Goal: Check status: Check status

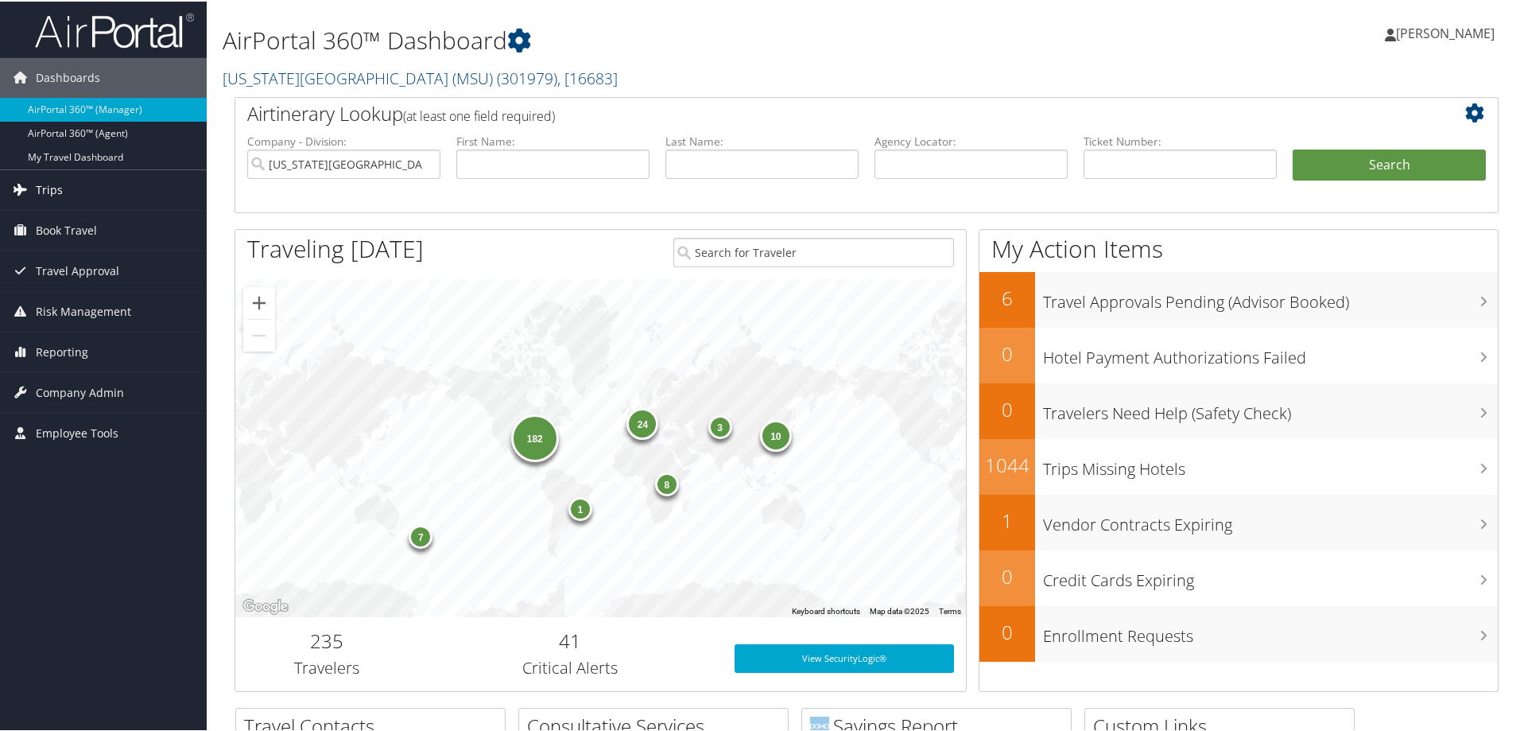
click at [62, 185] on link "Trips" at bounding box center [103, 189] width 207 height 40
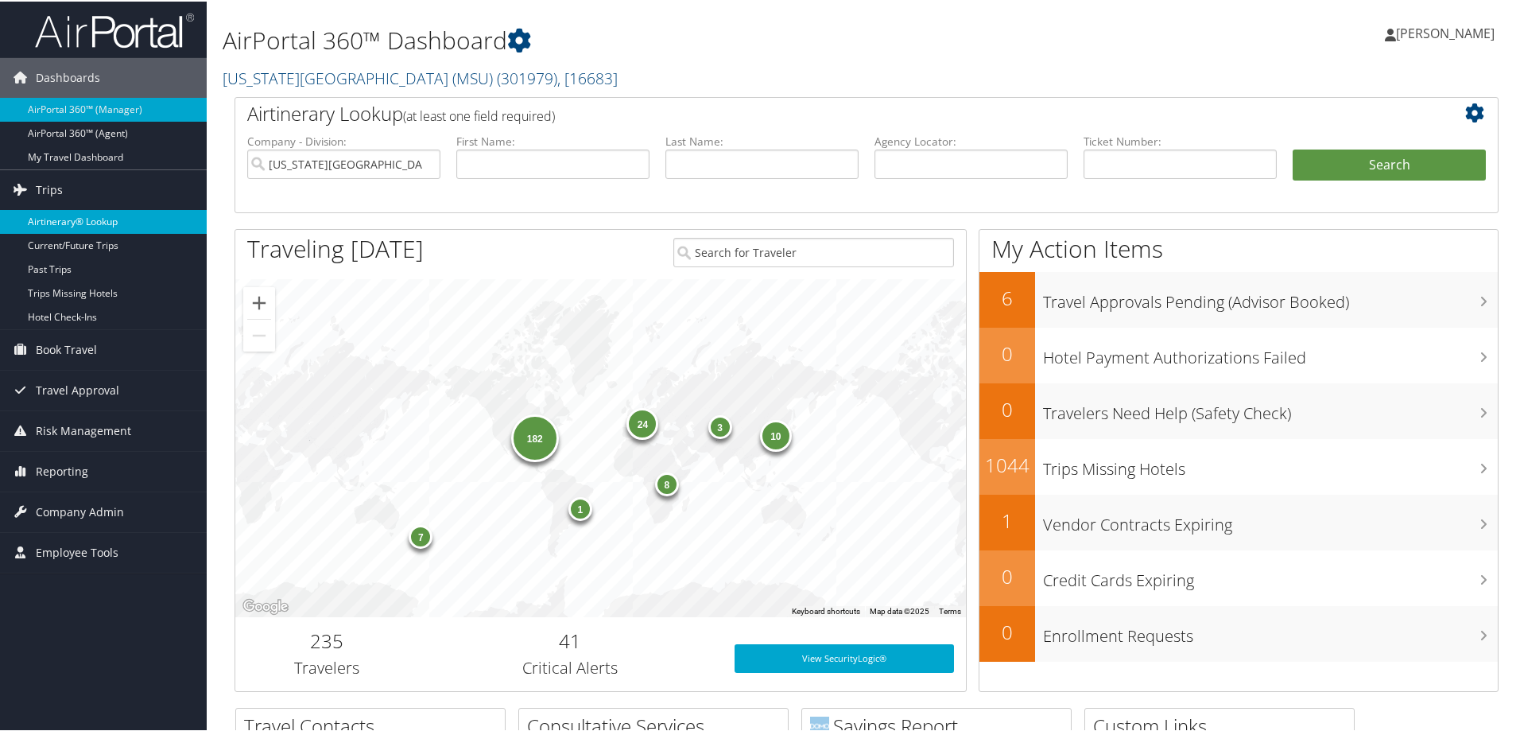
click at [65, 223] on link "Airtinerary® Lookup" at bounding box center [103, 220] width 207 height 24
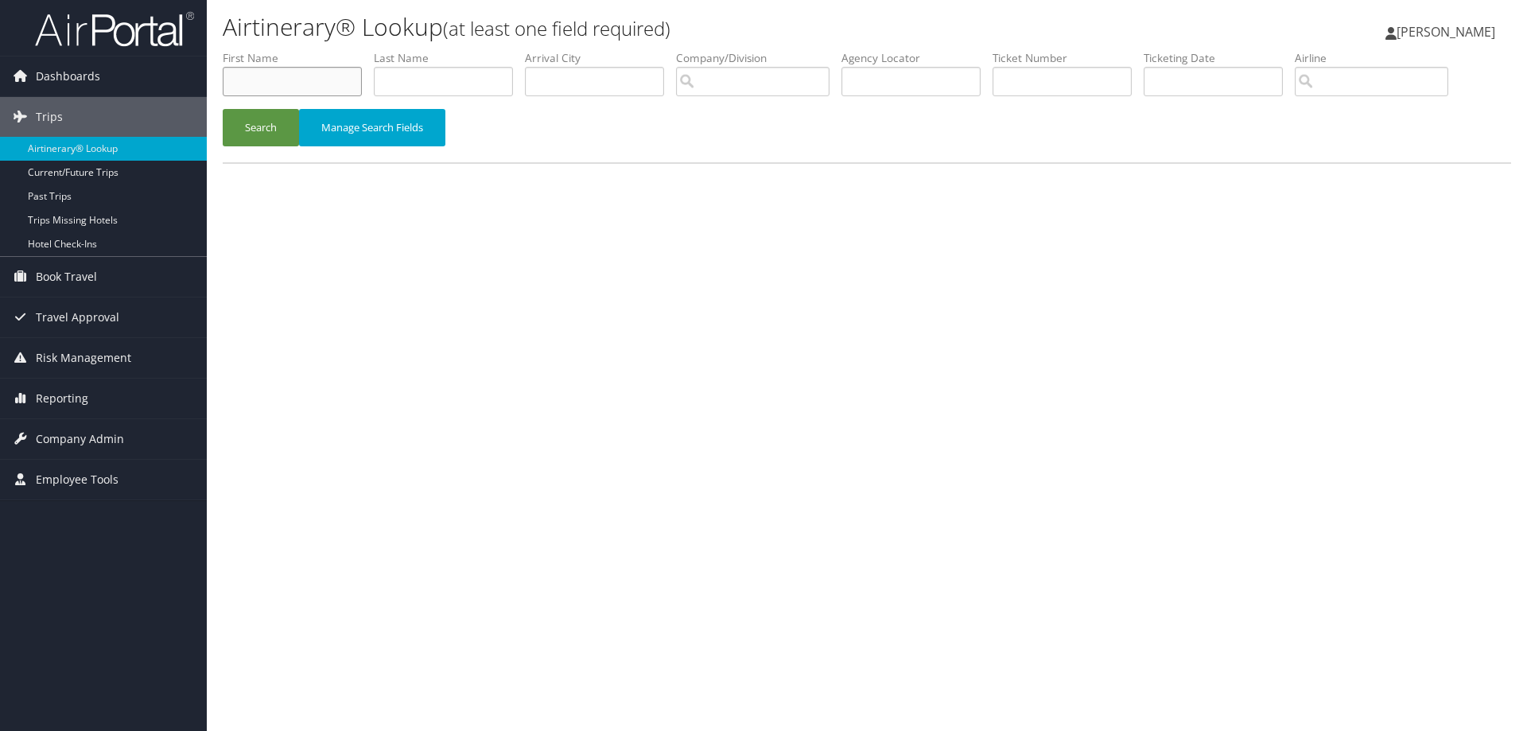
click at [293, 91] on input "text" at bounding box center [292, 81] width 139 height 29
type input "[PERSON_NAME]"
click at [237, 122] on button "Search" at bounding box center [261, 127] width 76 height 37
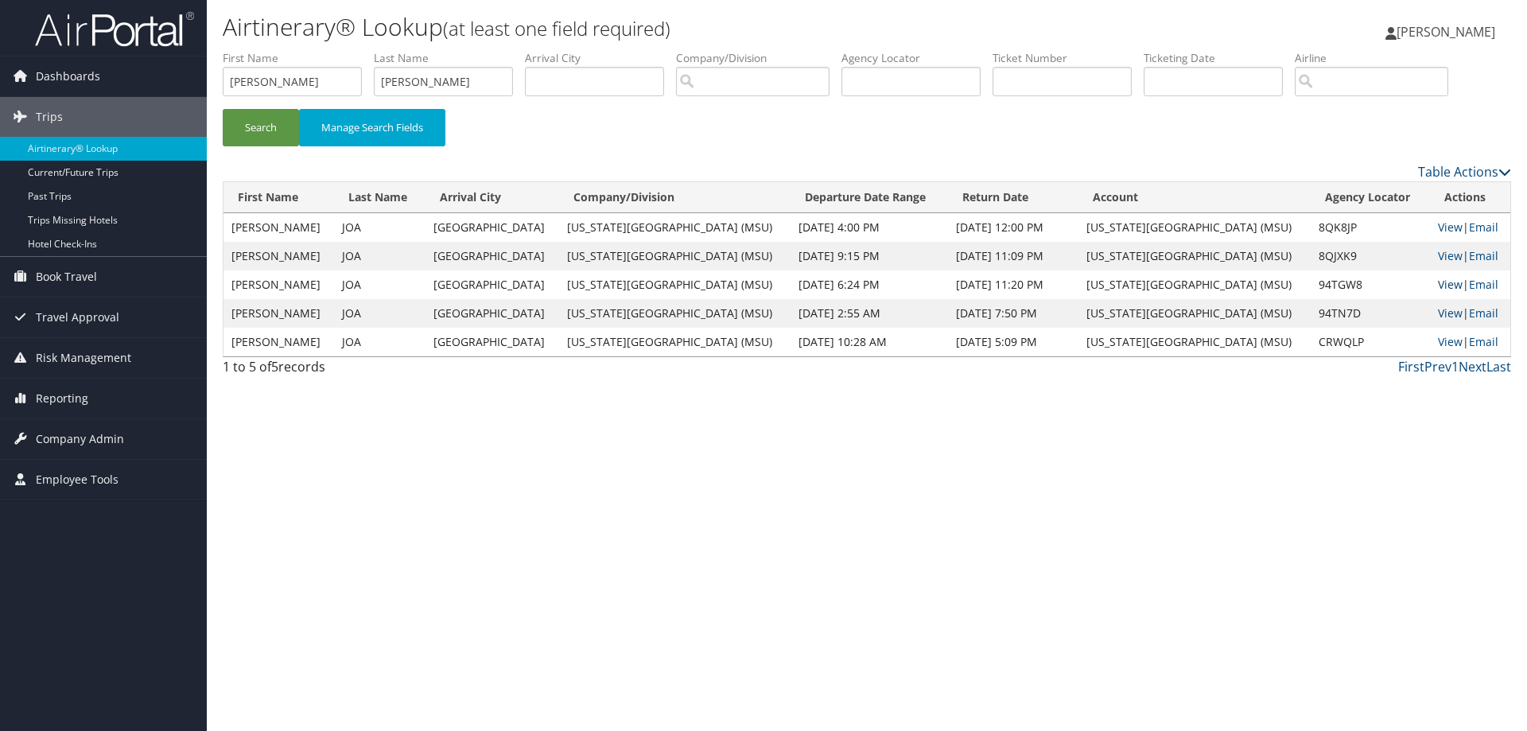
click at [1438, 282] on link "View" at bounding box center [1450, 284] width 25 height 15
